Goal: Information Seeking & Learning: Learn about a topic

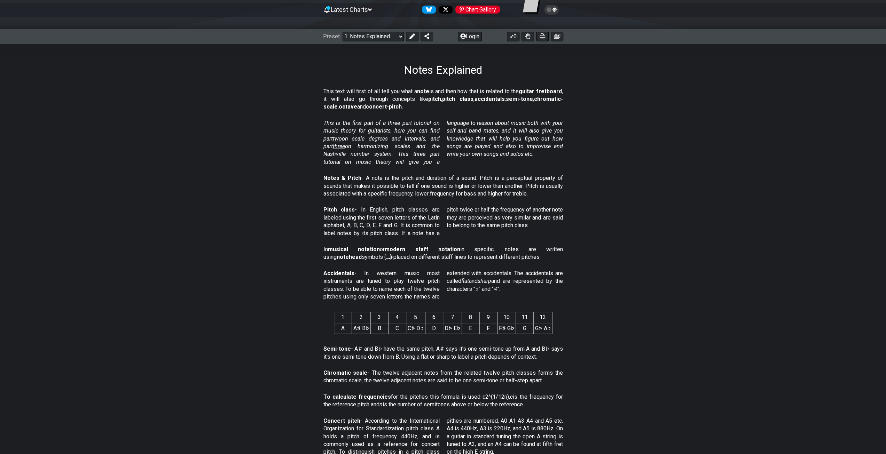
scroll to position [139, 0]
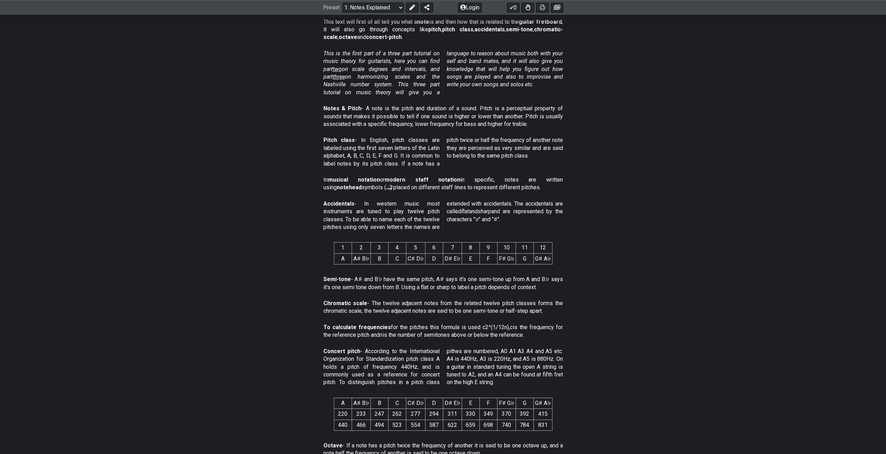
drag, startPoint x: 356, startPoint y: 211, endPoint x: 455, endPoint y: 201, distance: 99.4
click at [365, 211] on p "Accidentals - In western music most instruments are tuned to play twelve pitch …" at bounding box center [443, 215] width 240 height 31
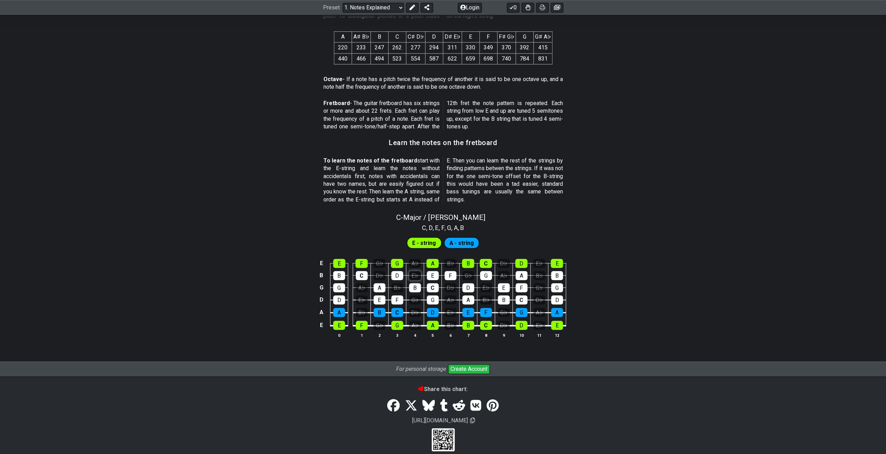
scroll to position [513, 0]
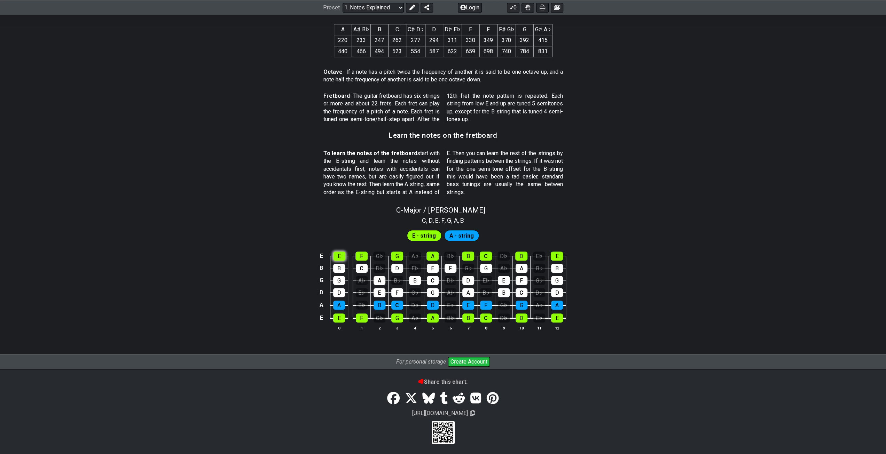
click at [341, 253] on div "C - Major / Ionian C , D , E , F , G , A , B E - string A - string E E F G♭ G A…" at bounding box center [443, 271] width 886 height 139
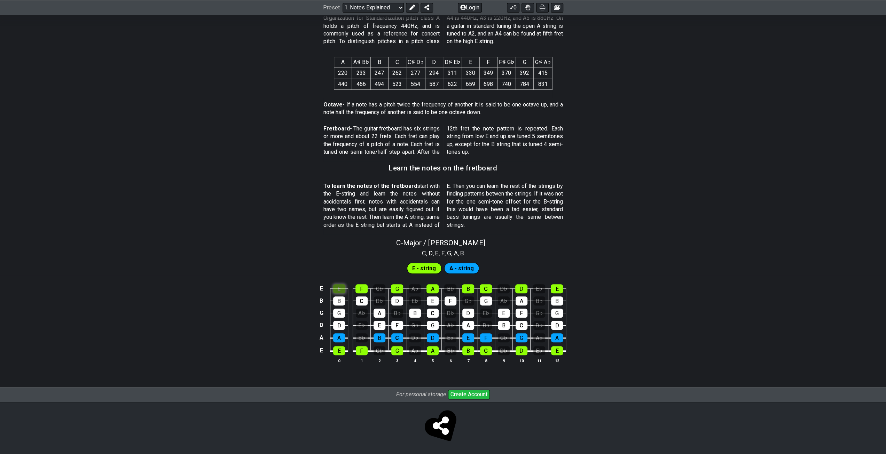
click at [340, 288] on div "E" at bounding box center [339, 288] width 12 height 9
click at [362, 313] on div "A♭" at bounding box center [362, 313] width 12 height 9
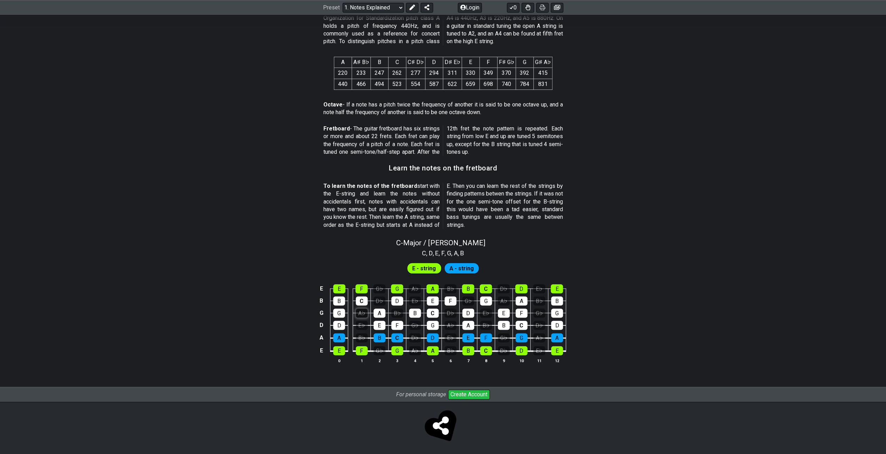
click at [362, 313] on div "A♭" at bounding box center [362, 313] width 12 height 9
drag, startPoint x: 347, startPoint y: 271, endPoint x: 366, endPoint y: 275, distance: 19.8
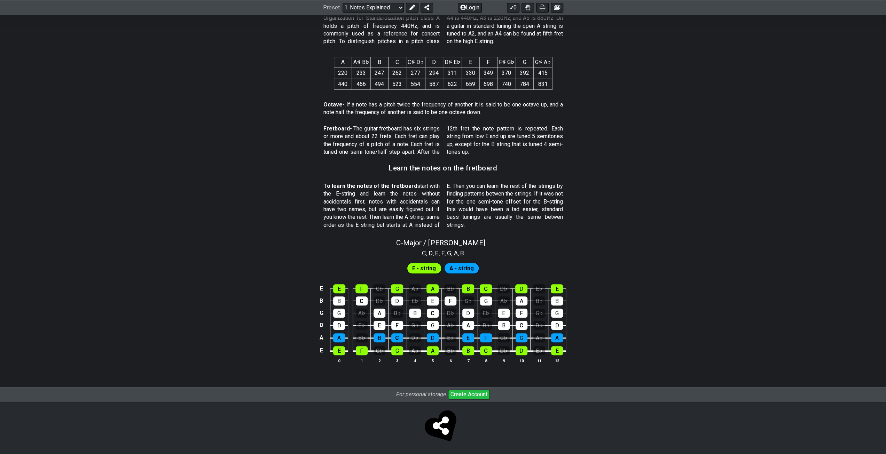
click at [347, 271] on div "E - string A - string" at bounding box center [443, 266] width 886 height 17
click at [370, 275] on div "E E F G♭ G A♭ A B♭ B C D♭ D E♭ E B B C D♭ D E♭ E F G♭ G A♭ A B♭ B G G A♭ A B♭ B…" at bounding box center [443, 324] width 886 height 98
click at [376, 273] on div "E - string A - string" at bounding box center [443, 266] width 886 height 17
click at [423, 251] on span "C" at bounding box center [424, 253] width 4 height 9
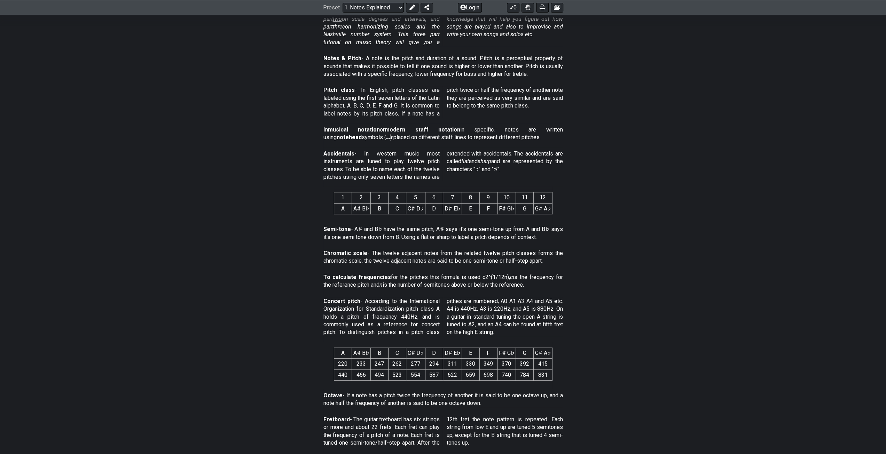
scroll to position [167, 0]
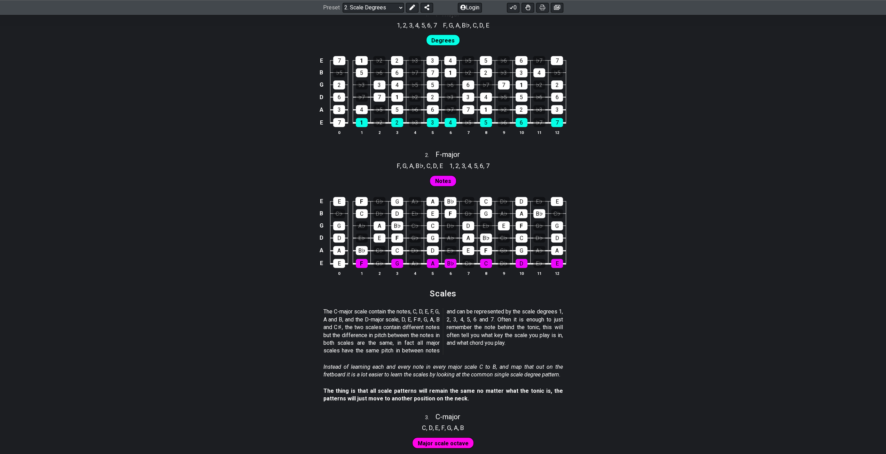
scroll to position [522, 0]
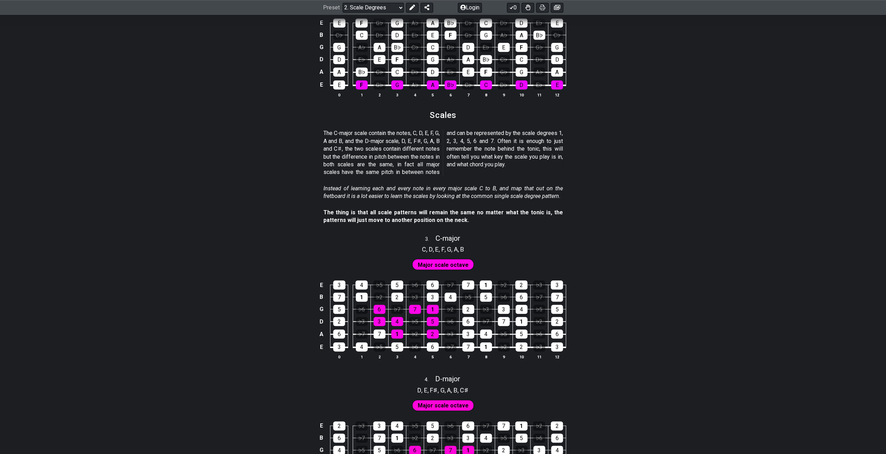
scroll to position [731, 0]
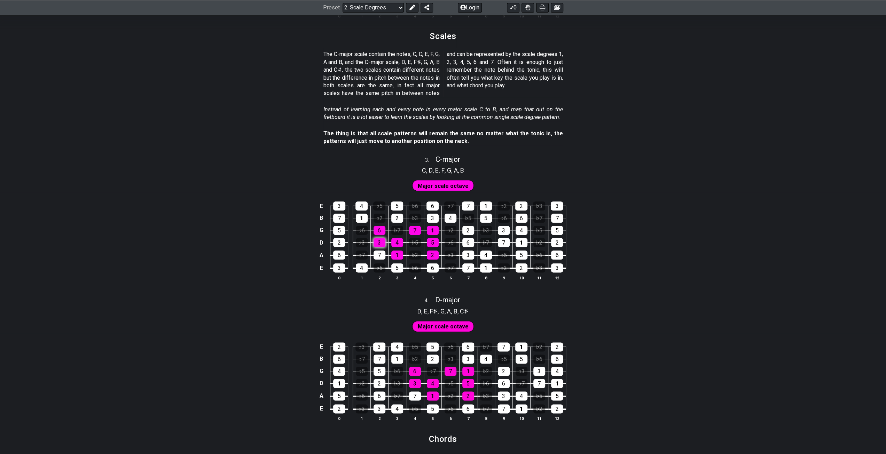
click at [381, 240] on div "3" at bounding box center [380, 242] width 12 height 9
click at [381, 241] on div "3" at bounding box center [380, 242] width 12 height 9
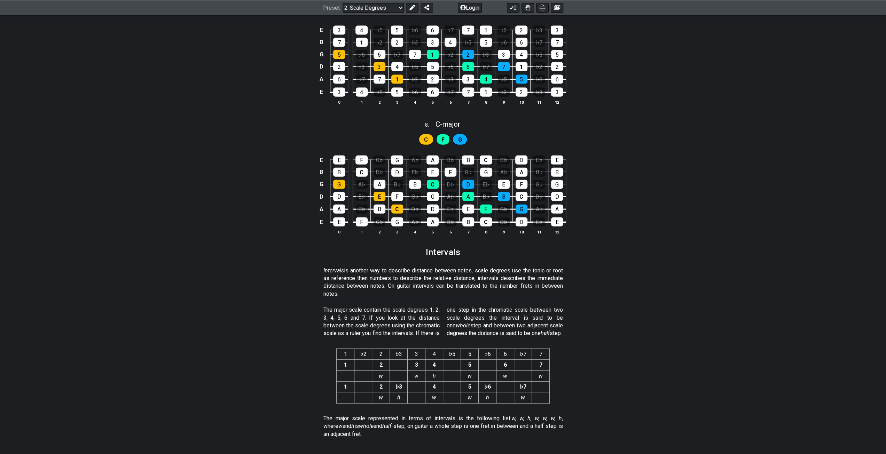
scroll to position [1639, 0]
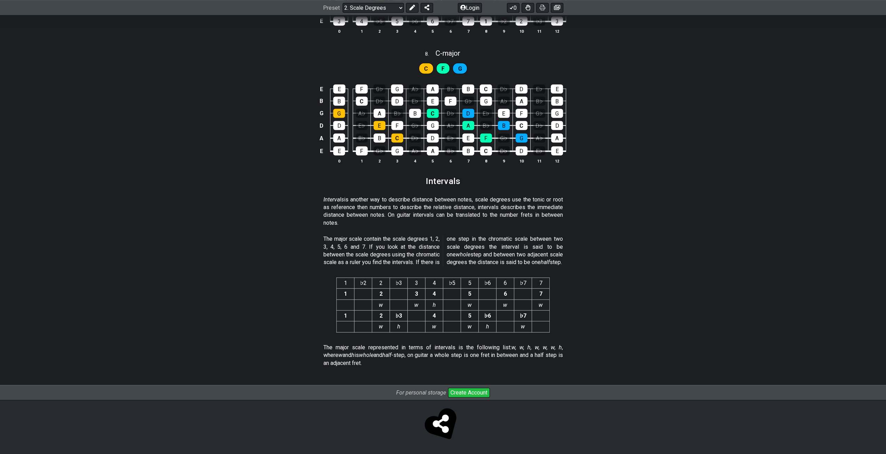
click at [647, 295] on section "1 ♭2 2 ♭3 3 4 ♭5 5 ♭6 6 ♭7 7 1 2 3 4 5 6 7 w w h w w w 1 2 ♭3 4 5 ♭6 ♭7 w h w w…" at bounding box center [443, 306] width 886 height 69
click at [648, 296] on section "1 ♭2 2 ♭3 3 4 ♭5 5 ♭6 6 ♭7 7 1 2 3 4 5 6 7 w w h w w w 1 2 ♭3 4 5 ♭6 ♭7 w h w w…" at bounding box center [443, 306] width 886 height 69
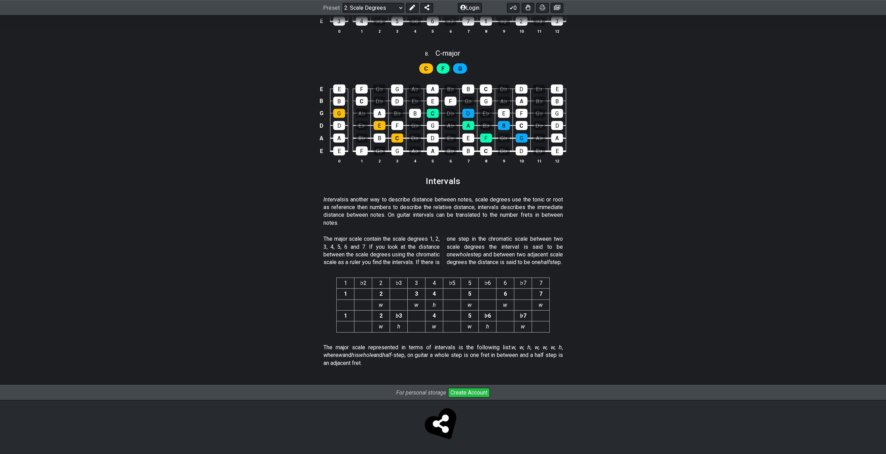
click at [643, 294] on section "1 ♭2 2 ♭3 3 4 ♭5 5 ♭6 6 ♭7 7 1 2 3 4 5 6 7 w w h w w w 1 2 ♭3 4 5 ♭6 ♭7 w h w w…" at bounding box center [443, 306] width 886 height 69
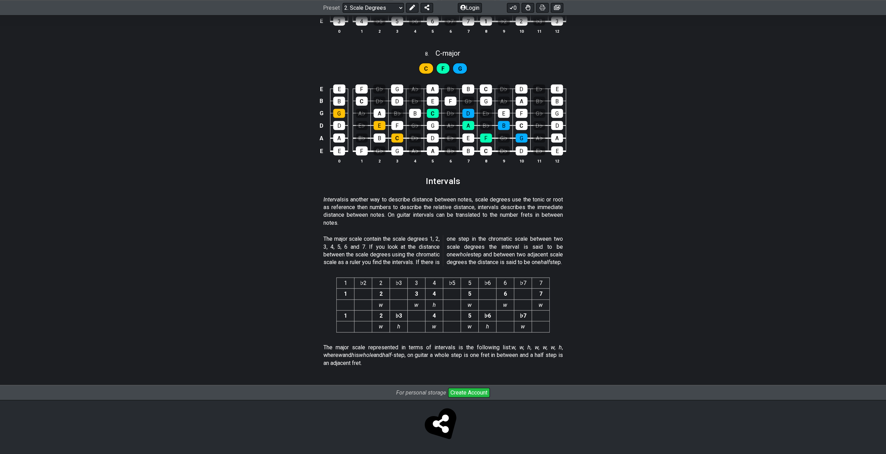
click at [643, 294] on section "1 ♭2 2 ♭3 3 4 ♭5 5 ♭6 6 ♭7 7 1 2 3 4 5 6 7 w w h w w w 1 2 ♭3 4 5 ♭6 ♭7 w h w w…" at bounding box center [443, 306] width 886 height 69
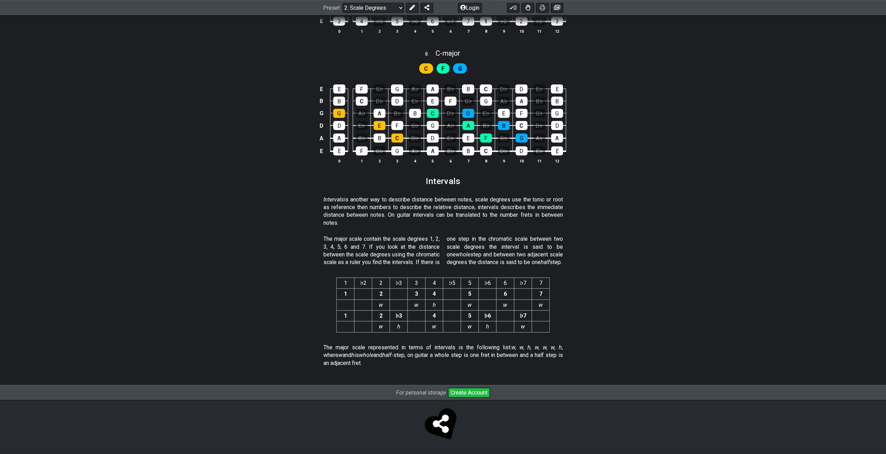
click at [643, 294] on section "1 ♭2 2 ♭3 3 4 ♭5 5 ♭6 6 ♭7 7 1 2 3 4 5 6 7 w w h w w w 1 2 ♭3 4 5 ♭6 ♭7 w h w w…" at bounding box center [443, 306] width 886 height 69
click at [651, 288] on section "1 ♭2 2 ♭3 3 4 ♭5 5 ♭6 6 ♭7 7 1 2 3 4 5 6 7 w w h w w w 1 2 ♭3 4 5 ♭6 ♭7 w h w w…" at bounding box center [443, 306] width 886 height 69
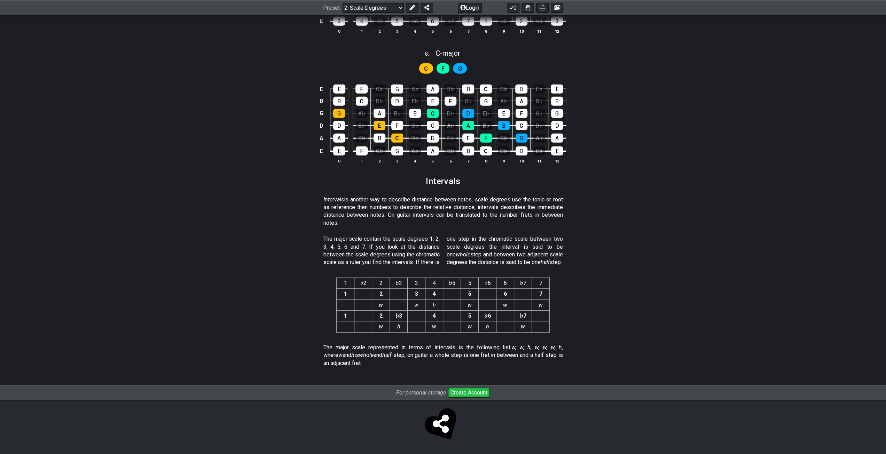
click at [651, 288] on section "1 ♭2 2 ♭3 3 4 ♭5 5 ♭6 6 ♭7 7 1 2 3 4 5 6 7 w w h w w w 1 2 ♭3 4 5 ♭6 ♭7 w h w w…" at bounding box center [443, 306] width 886 height 69
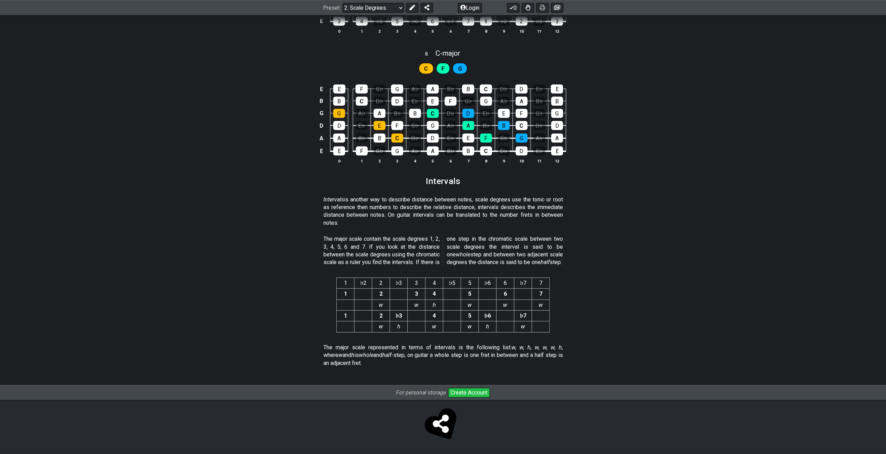
drag, startPoint x: 651, startPoint y: 288, endPoint x: 809, endPoint y: 221, distance: 171.5
click at [809, 221] on section "Intervals is another way to describe distance between notes, scale degrees use …" at bounding box center [443, 213] width 886 height 40
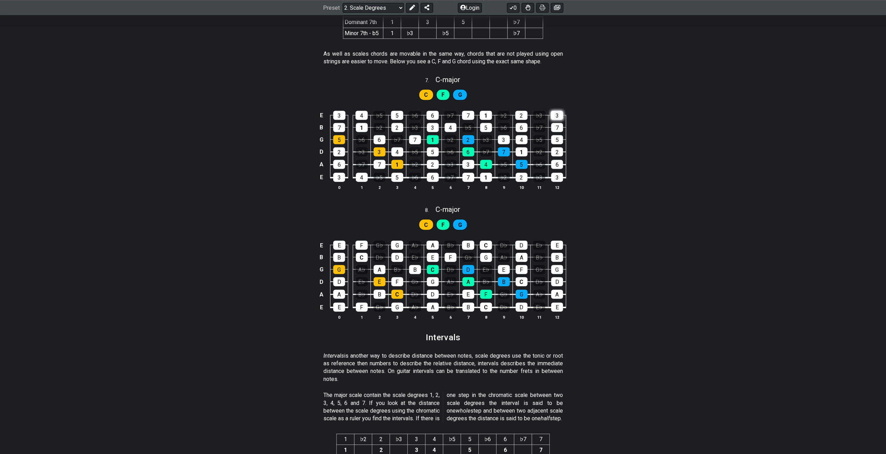
scroll to position [1465, 0]
